Goal: Navigation & Orientation: Understand site structure

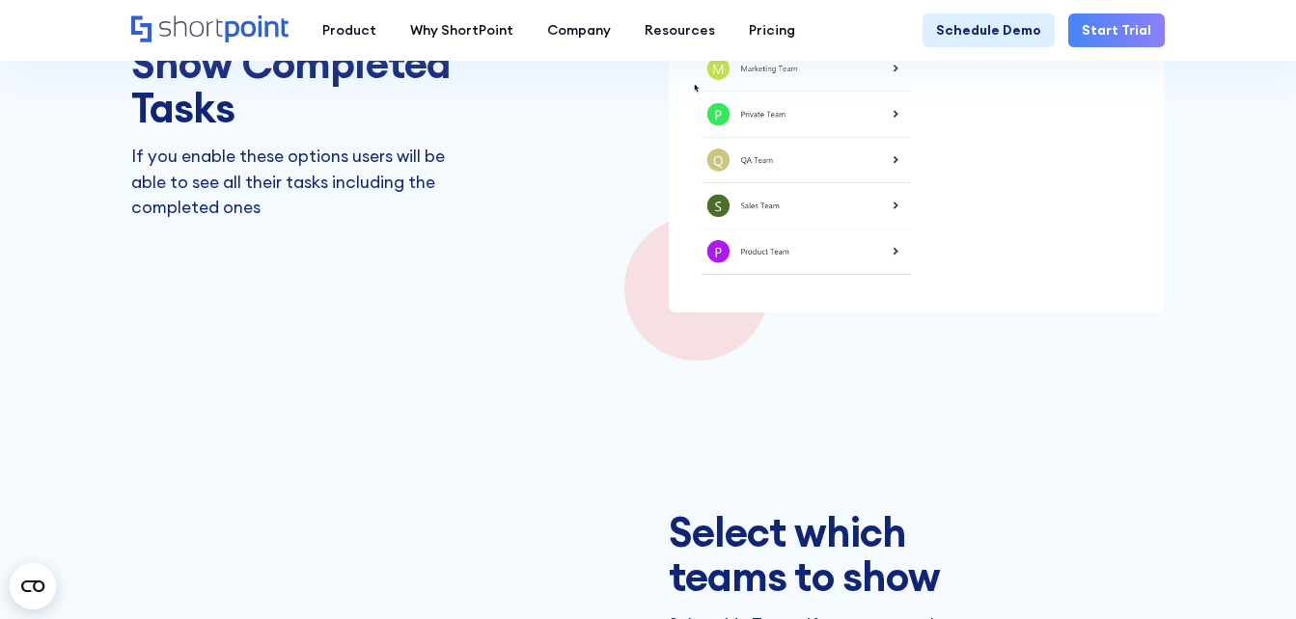
scroll to position [2605, 0]
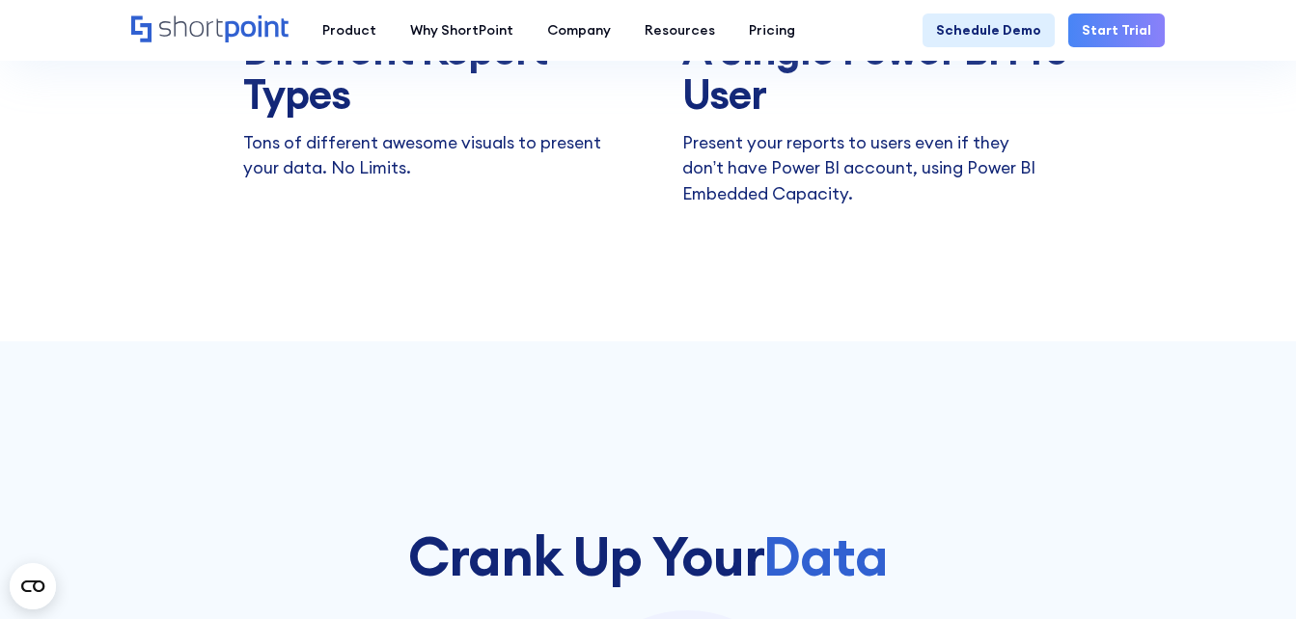
scroll to position [1737, 0]
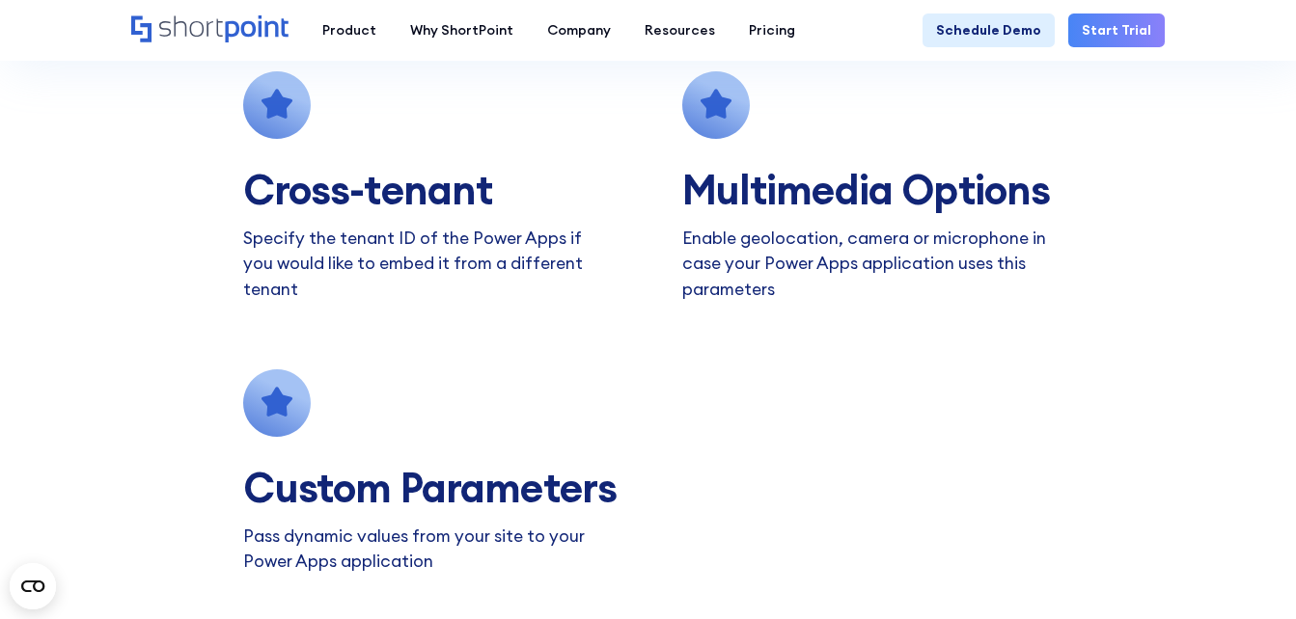
scroll to position [1351, 0]
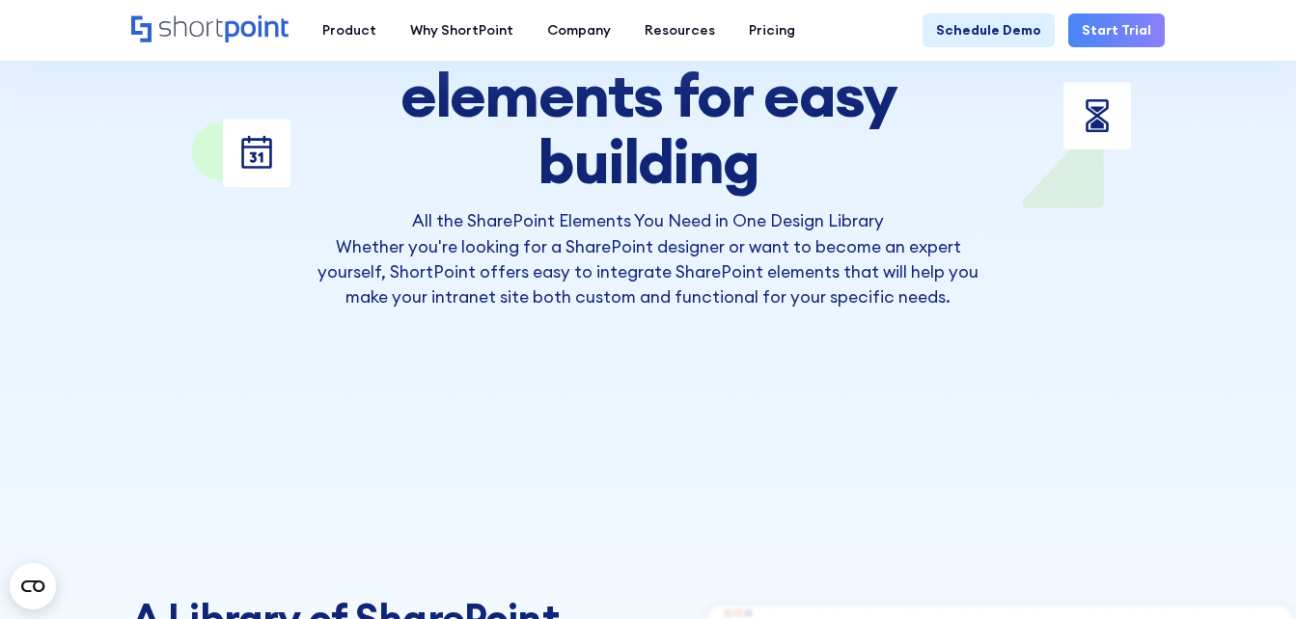
scroll to position [675, 0]
